Goal: Use online tool/utility

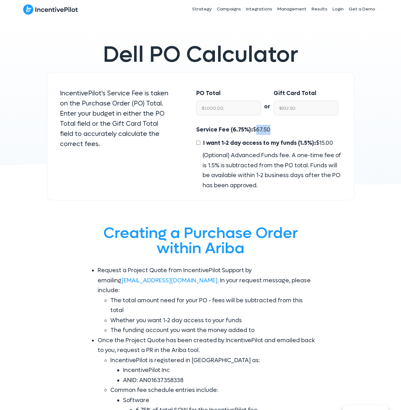
drag, startPoint x: 276, startPoint y: 129, endPoint x: 252, endPoint y: 127, distance: 24.2
click at [252, 127] on div "Service Fee (6.75%): $ 67.50 I want 1-2 day access to my funds (1.5%): $ 15.00 …" at bounding box center [268, 158] width 145 height 66
drag, startPoint x: 235, startPoint y: 108, endPoint x: 206, endPoint y: 106, distance: 28.9
click at [206, 106] on input "$1,000.00" at bounding box center [228, 108] width 65 height 15
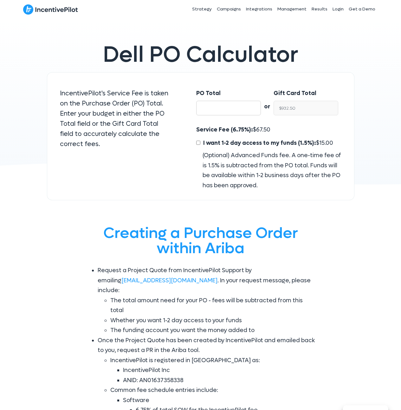
type input "$NaN"
type input "1"
type input "$0.93"
type input "10"
type input "$9.32"
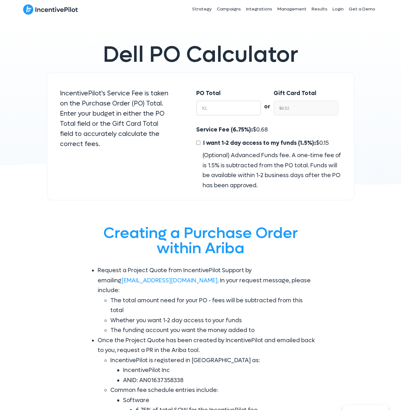
type input "10,0"
type input "$93.25"
type input "10,00"
type input "$932.50"
type input "10,000"
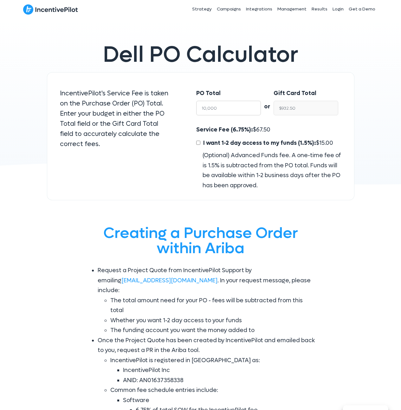
type input "$9,325.00"
type input "10,000.00"
drag, startPoint x: 280, startPoint y: 128, endPoint x: 193, endPoint y: 129, distance: 86.5
click at [193, 129] on div "Service Fee (6.75%): $ 675.00 I want 1-2 day access to my funds (1.5%): $ 150.0…" at bounding box center [269, 158] width 158 height 66
click at [277, 131] on div "Service Fee (6.75%): $ 675.00 I want 1-2 day access to my funds (1.5%): $ 150.0…" at bounding box center [268, 158] width 145 height 66
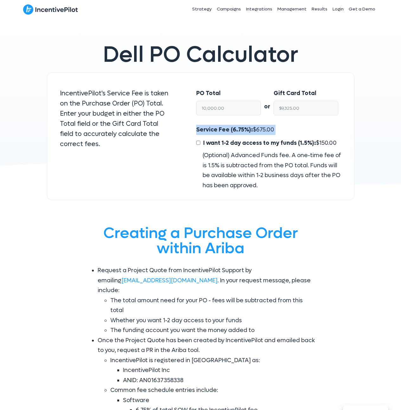
drag, startPoint x: 278, startPoint y: 130, endPoint x: 203, endPoint y: 126, distance: 74.9
click at [203, 126] on div "Service Fee (6.75%): $ 675.00 I want 1-2 day access to my funds (1.5%): $ 150.0…" at bounding box center [268, 158] width 145 height 66
drag, startPoint x: 202, startPoint y: 106, endPoint x: 181, endPoint y: 103, distance: 21.5
click at [181, 103] on div "IncentivePilot's Service Fee is taken on the Purchase Order (PO) Total. Enter y…" at bounding box center [200, 136] width 307 height 128
click at [266, 107] on div "PO Total 10,000.00 or Gift Card Total $9,325.00" at bounding box center [269, 103] width 158 height 43
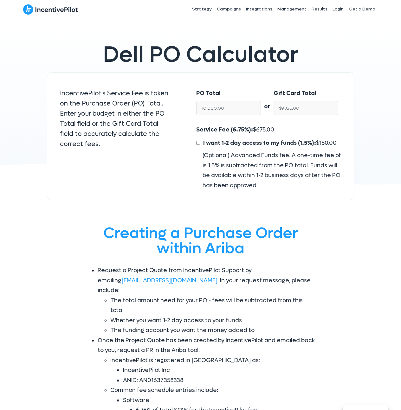
click at [268, 144] on span "I want 1-2 day access to my funds (1.5%):" at bounding box center [259, 142] width 113 height 7
drag, startPoint x: 277, startPoint y: 126, endPoint x: 202, endPoint y: 125, distance: 74.8
click at [202, 125] on div "Service Fee (6.75%): $ 675.00 I want 1-2 day access to my funds (1.5%): $ 150.0…" at bounding box center [268, 158] width 145 height 66
click at [305, 111] on input "$9,325.00" at bounding box center [305, 108] width 65 height 15
click at [283, 129] on div "Service Fee (6.75%): $ 675.00 I want 1-2 day access to my funds (1.5%): $ 150.0…" at bounding box center [268, 158] width 145 height 66
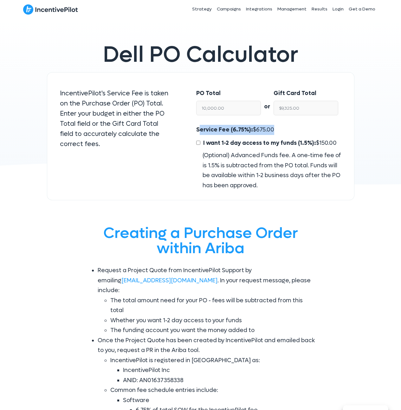
drag, startPoint x: 283, startPoint y: 128, endPoint x: 199, endPoint y: 126, distance: 84.0
click at [199, 126] on div "Service Fee (6.75%): $ 675.00 I want 1-2 day access to my funds (1.5%): $ 150.0…" at bounding box center [268, 158] width 145 height 66
click at [198, 126] on span "Service Fee (6.75%):" at bounding box center [224, 129] width 57 height 7
drag, startPoint x: 198, startPoint y: 127, endPoint x: 299, endPoint y: 132, distance: 100.9
click at [299, 132] on div "Service Fee (6.75%): $ 675.00 I want 1-2 day access to my funds (1.5%): $ 150.0…" at bounding box center [268, 158] width 145 height 66
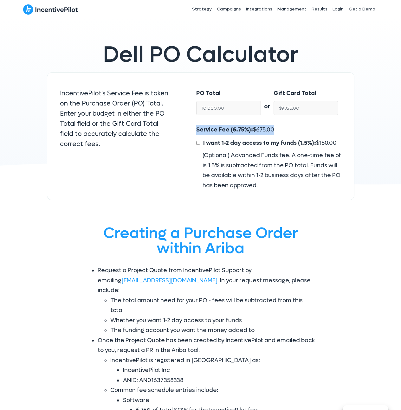
click at [288, 130] on div "Service Fee (6.75%): $ 675.00 I want 1-2 day access to my funds (1.5%): $ 150.0…" at bounding box center [268, 158] width 145 height 66
drag, startPoint x: 277, startPoint y: 125, endPoint x: 197, endPoint y: 126, distance: 79.5
click at [197, 126] on div "Service Fee (6.75%): $ 675.00 I want 1-2 day access to my funds (1.5%): $ 150.0…" at bounding box center [268, 158] width 145 height 66
click at [278, 128] on div "Service Fee (6.75%): $ 675.00 I want 1-2 day access to my funds (1.5%): $ 150.0…" at bounding box center [268, 158] width 145 height 66
drag, startPoint x: 264, startPoint y: 125, endPoint x: 198, endPoint y: 123, distance: 65.6
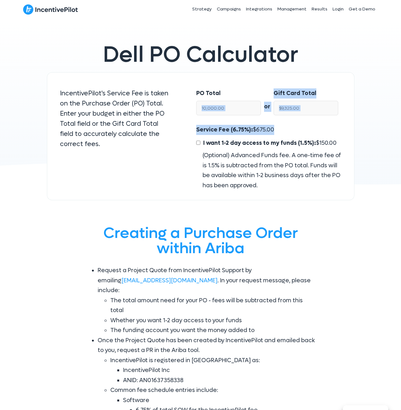
click at [202, 121] on div "PO Total 10,000.00 or Gift Card Total $9,325.00 Service Fee (6.75%): $ 675.00 I…" at bounding box center [268, 136] width 170 height 128
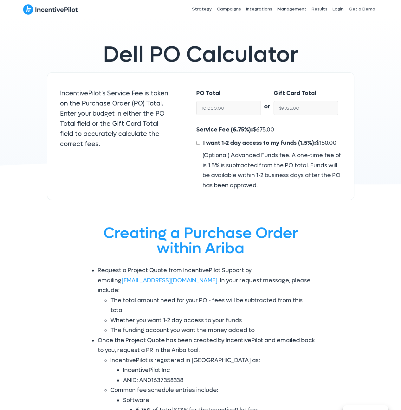
click at [198, 123] on div "PO Total 10,000.00" at bounding box center [225, 103] width 71 height 43
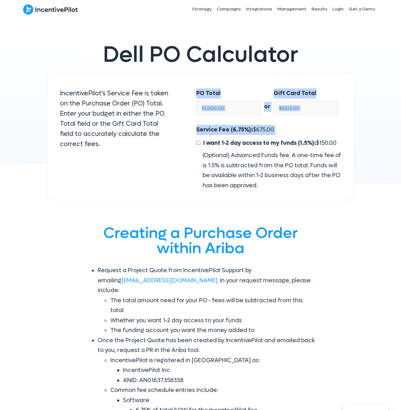
drag, startPoint x: 198, startPoint y: 93, endPoint x: 287, endPoint y: 137, distance: 99.5
click at [287, 137] on div "PO Total 10,000.00 or Gift Card Total $9,325.00 Service Fee (6.75%): $ 675.00 I…" at bounding box center [268, 136] width 170 height 128
click at [257, 177] on div "(Optional) Advanced Funds fee. A one-time fee of is 1.5% is subtracted from the…" at bounding box center [268, 171] width 145 height 40
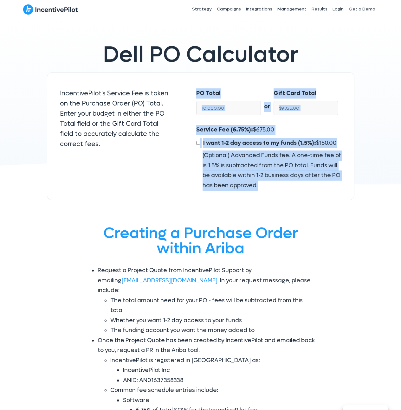
drag, startPoint x: 268, startPoint y: 184, endPoint x: 191, endPoint y: 94, distance: 118.2
click at [191, 94] on div "PO Total 10,000.00 or Gift Card Total $9,325.00 Service Fee (6.75%): $ 675.00 I…" at bounding box center [268, 136] width 170 height 128
click at [215, 128] on span "Service Fee (6.75%):" at bounding box center [224, 129] width 57 height 7
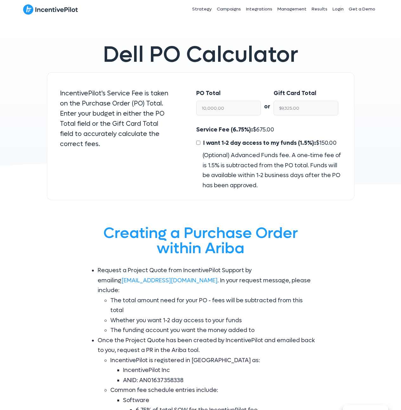
click at [268, 127] on span "675.00" at bounding box center [265, 129] width 18 height 7
click at [268, 129] on span "675.00" at bounding box center [265, 129] width 18 height 7
click at [269, 129] on span "675.00" at bounding box center [265, 129] width 18 height 7
click at [273, 128] on div "Service Fee (6.75%): $ 675.00 I want 1-2 day access to my funds (1.5%): $ 150.0…" at bounding box center [268, 158] width 145 height 66
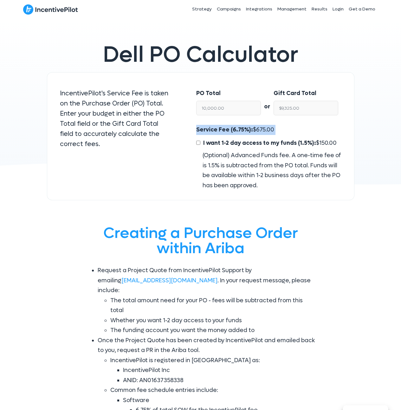
drag, startPoint x: 276, startPoint y: 127, endPoint x: 196, endPoint y: 126, distance: 79.9
click at [196, 126] on div "Service Fee (6.75%): $ 675.00 I want 1-2 day access to my funds (1.5%): $ 150.0…" at bounding box center [268, 158] width 145 height 66
click at [196, 126] on span "Service Fee (6.75%):" at bounding box center [224, 129] width 57 height 7
click at [285, 124] on div "Gift Card Total $9,325.00" at bounding box center [308, 103] width 71 height 43
drag, startPoint x: 270, startPoint y: 129, endPoint x: 191, endPoint y: 129, distance: 78.6
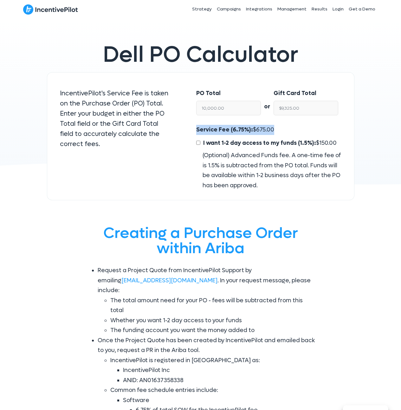
click at [191, 129] on div "Service Fee (6.75%): $ 675.00 I want 1-2 day access to my funds (1.5%): $ 150.0…" at bounding box center [269, 158] width 158 height 66
click at [266, 127] on span "675.00" at bounding box center [265, 129] width 18 height 7
drag, startPoint x: 274, startPoint y: 130, endPoint x: 195, endPoint y: 125, distance: 79.7
click at [195, 125] on div "Service Fee (6.75%): $ 675.00 I want 1-2 day access to my funds (1.5%): $ 150.0…" at bounding box center [269, 158] width 158 height 66
click at [195, 126] on div "Service Fee (6.75%): $ 675.00 I want 1-2 day access to my funds (1.5%): $ 150.0…" at bounding box center [269, 158] width 158 height 66
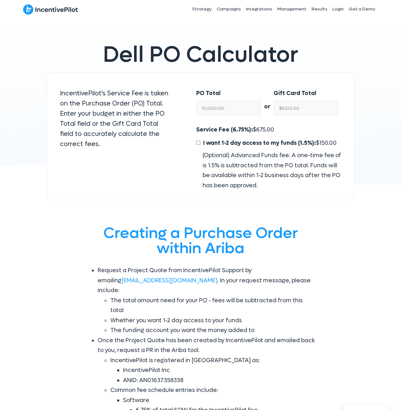
click at [200, 126] on span "Service Fee (6.75%):" at bounding box center [224, 129] width 57 height 7
drag, startPoint x: 196, startPoint y: 129, endPoint x: 281, endPoint y: 132, distance: 84.7
click at [281, 132] on div "Service Fee (6.75%): $ 675.00 I want 1-2 day access to my funds (1.5%): $ 150.0…" at bounding box center [268, 158] width 145 height 66
click at [38, 69] on div "Dell PO Calculator IncentivePilot's Service Fee is taken on the Purchase Order …" at bounding box center [200, 112] width 401 height 189
